Goal: Task Accomplishment & Management: Use online tool/utility

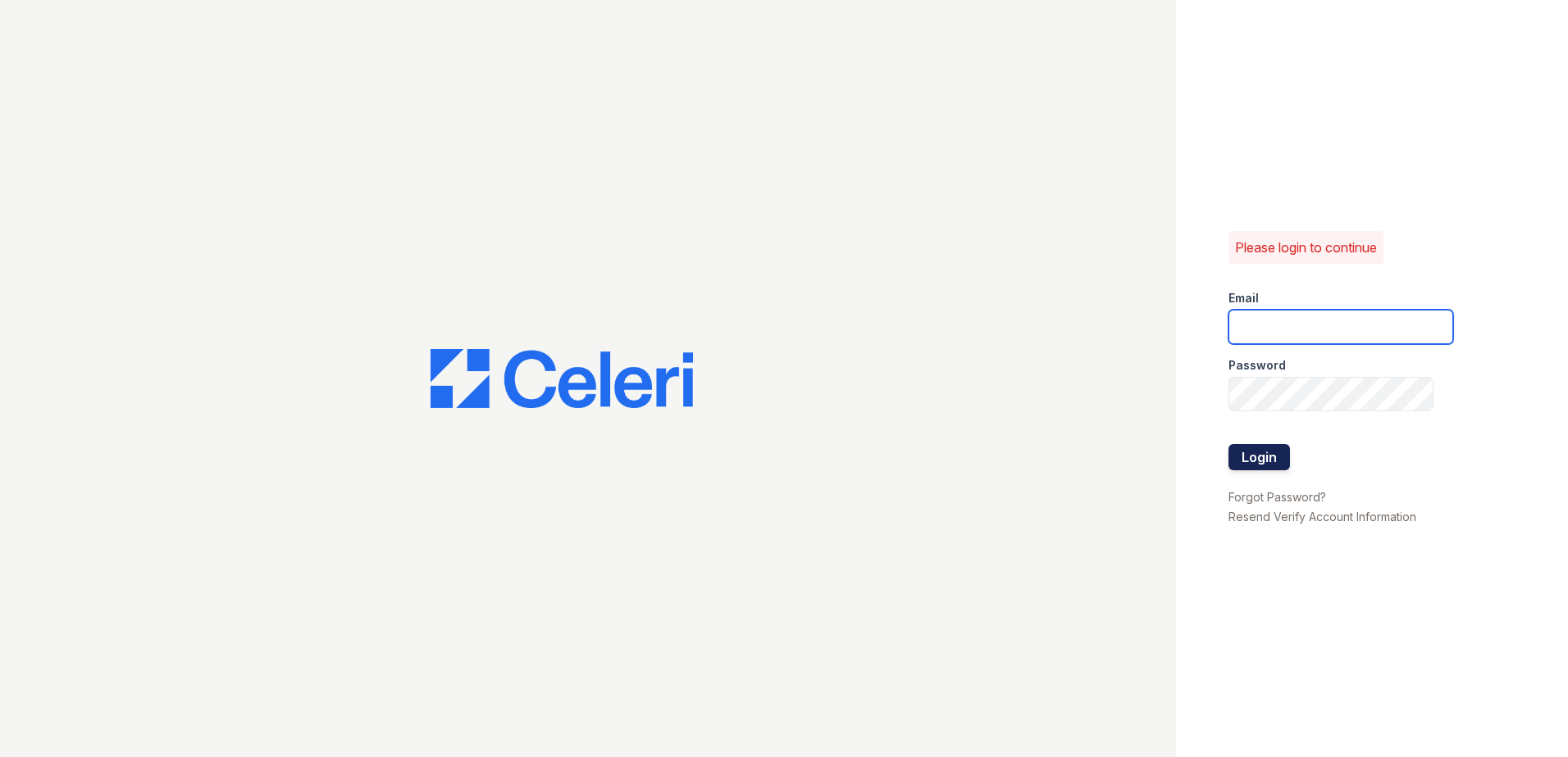
type input "[EMAIL_ADDRESS][DOMAIN_NAME]"
click at [1262, 457] on button "Login" at bounding box center [1259, 457] width 62 height 27
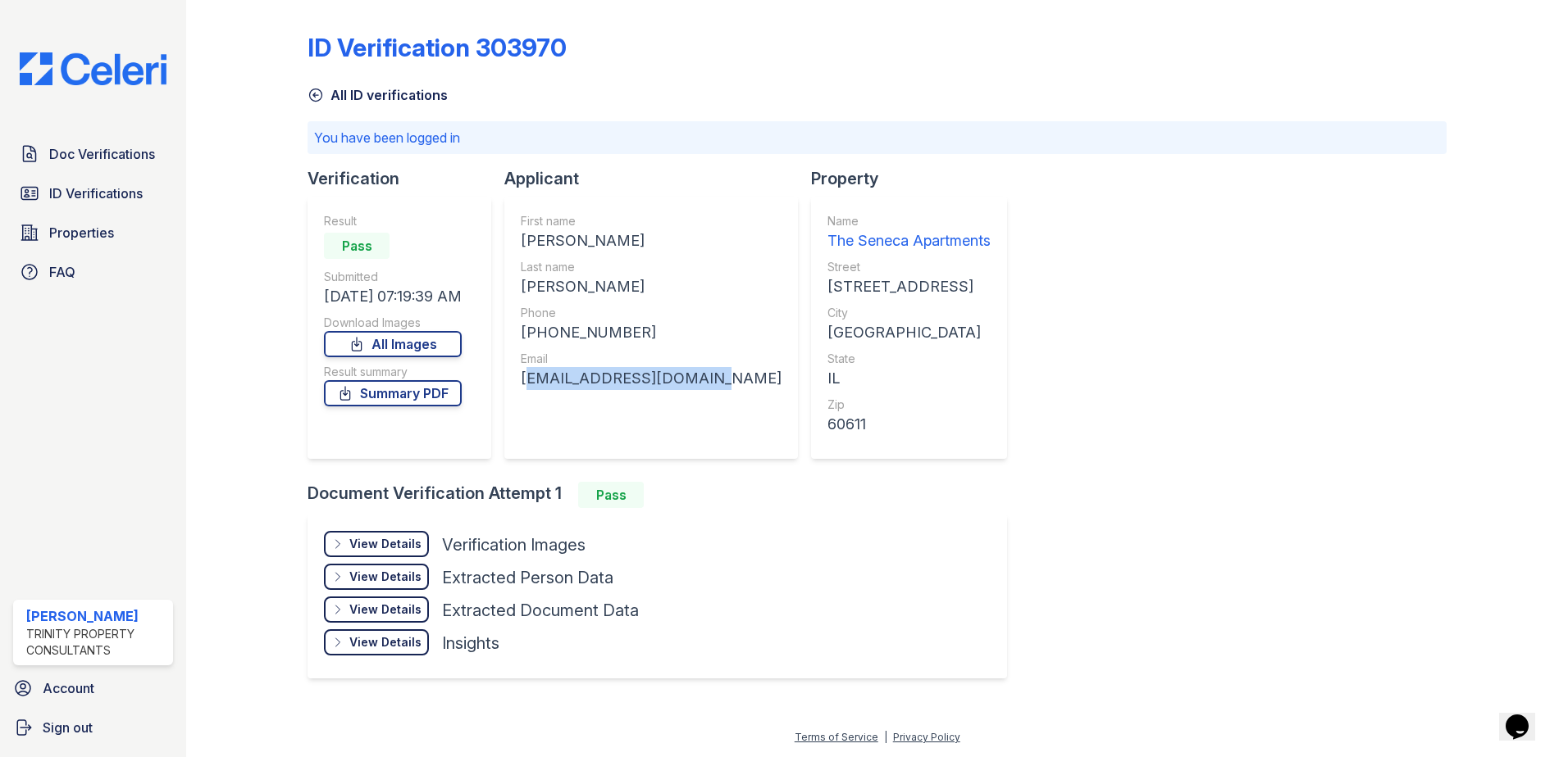
drag, startPoint x: 704, startPoint y: 379, endPoint x: 526, endPoint y: 390, distance: 178.3
click at [526, 390] on div "First name VICTORIA ARIANA Last name WAUER Phone +16824383159 Email arianawauer…" at bounding box center [652, 327] width 294 height 262
copy div "arianawauer2@gmail.com"
